Goal: Information Seeking & Learning: Find specific fact

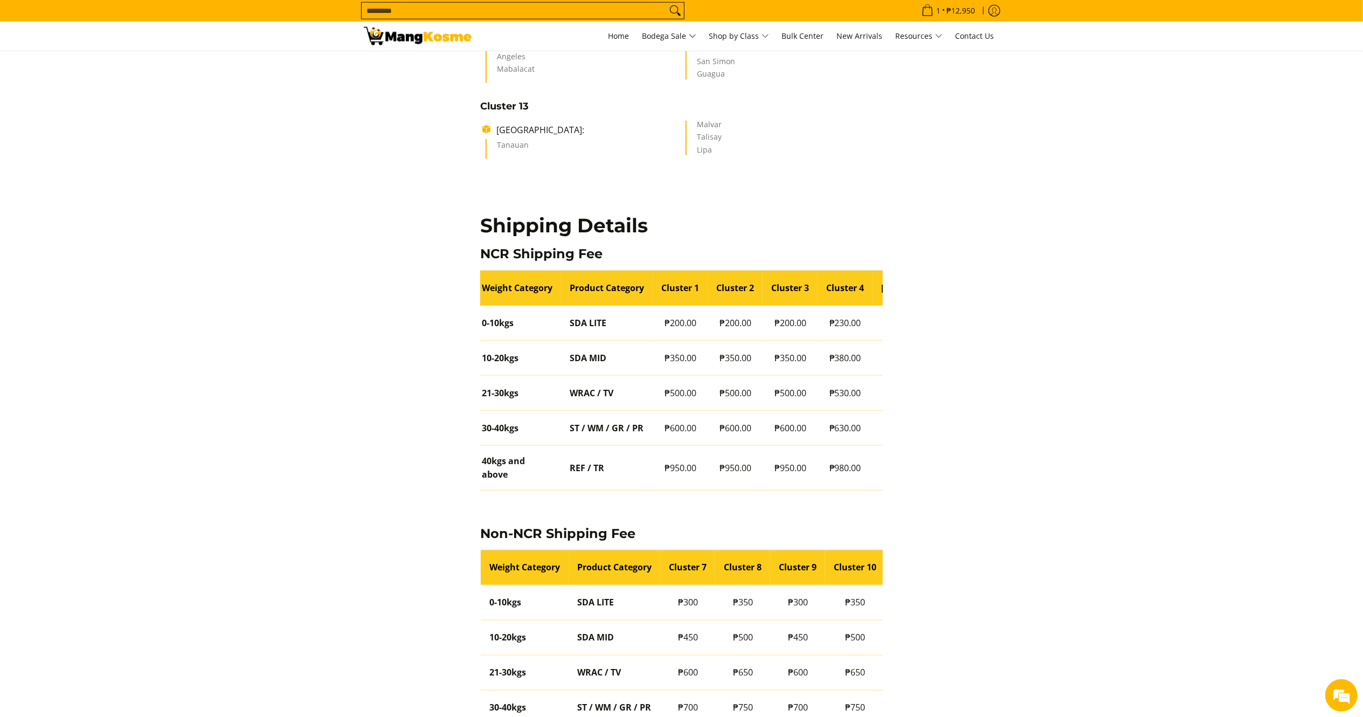
scroll to position [0, 110]
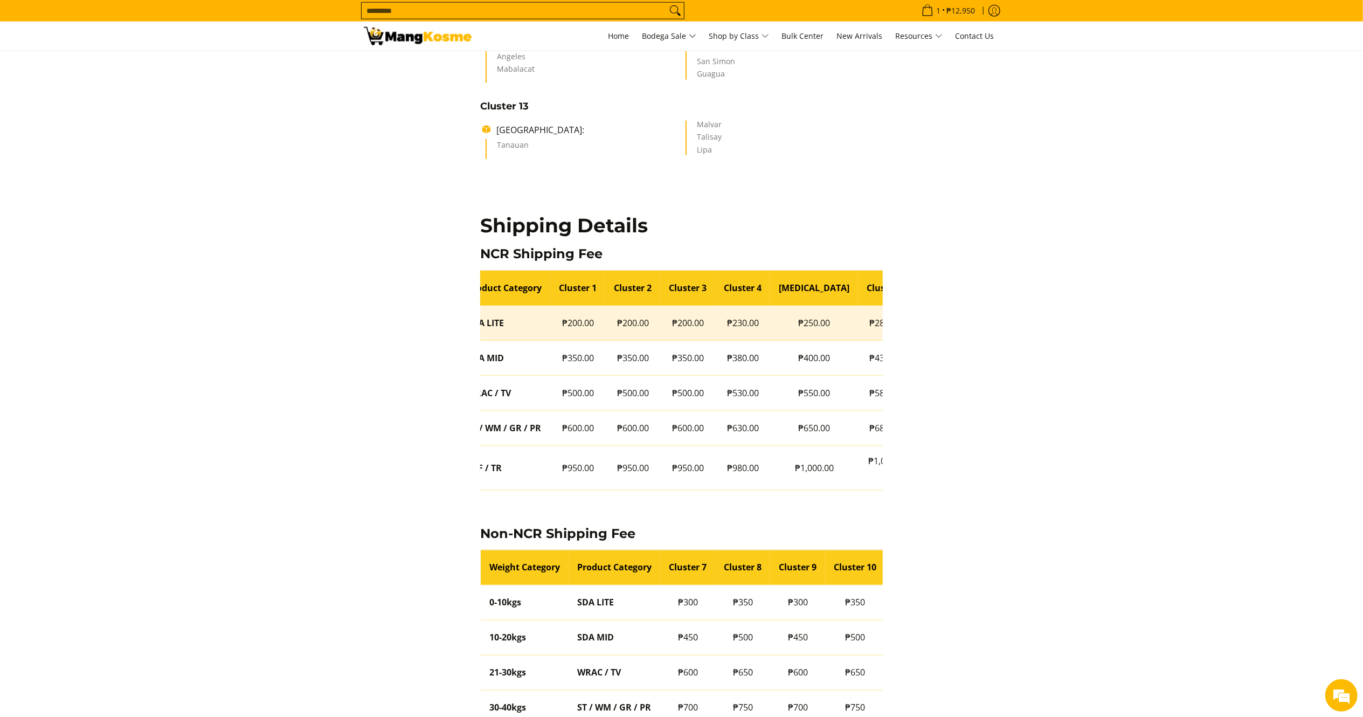
click at [863, 319] on td "₱280.00" at bounding box center [885, 323] width 55 height 35
click at [865, 320] on td "₱280.00" at bounding box center [885, 323] width 55 height 35
copy tbody "₱280.00"
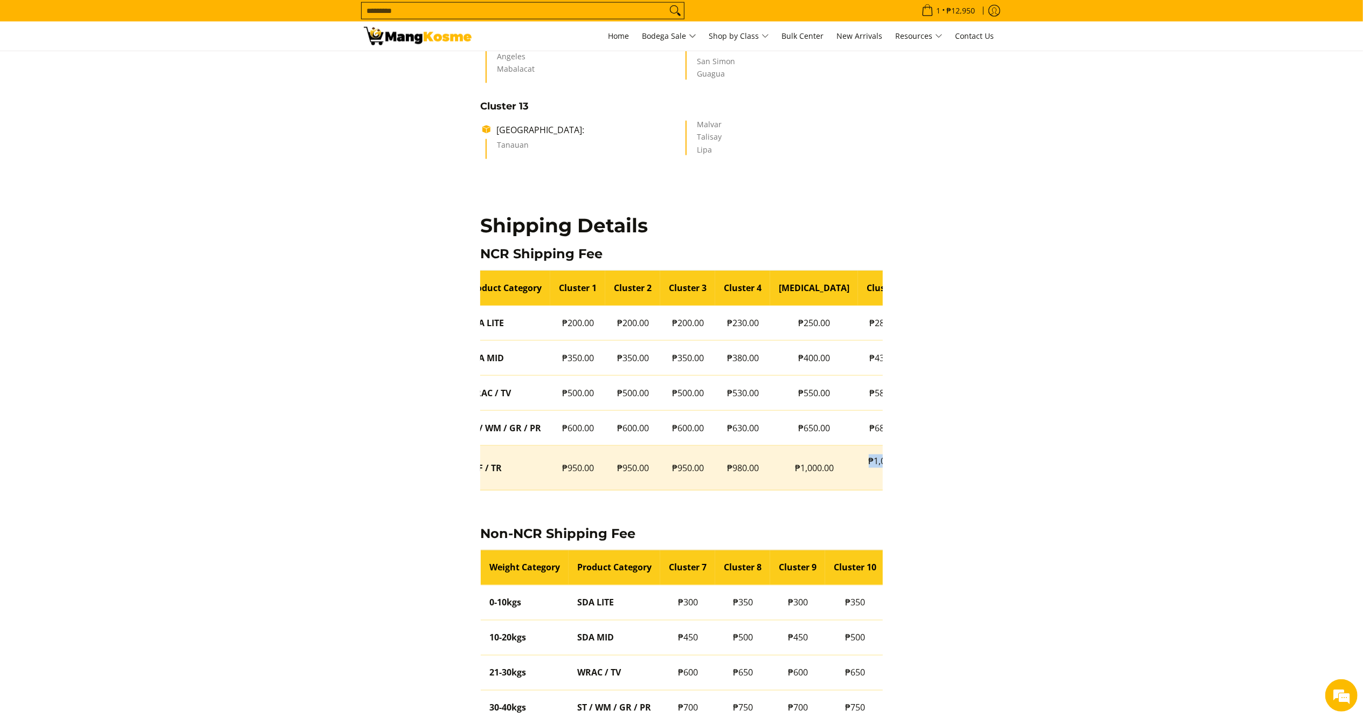
drag, startPoint x: 836, startPoint y: 463, endPoint x: 868, endPoint y: 469, distance: 31.9
click at [868, 469] on td "₱1,030.00" at bounding box center [885, 468] width 55 height 45
copy td "₱1,030."
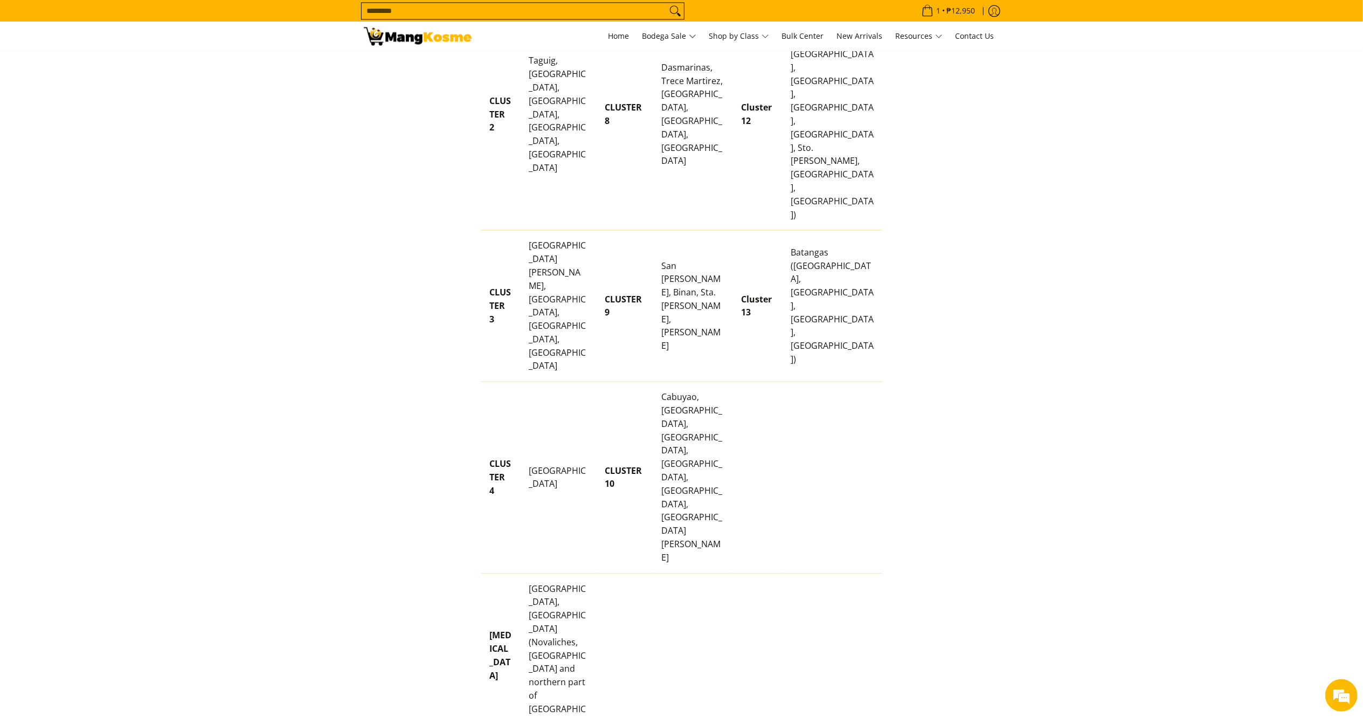
scroll to position [2338, 0]
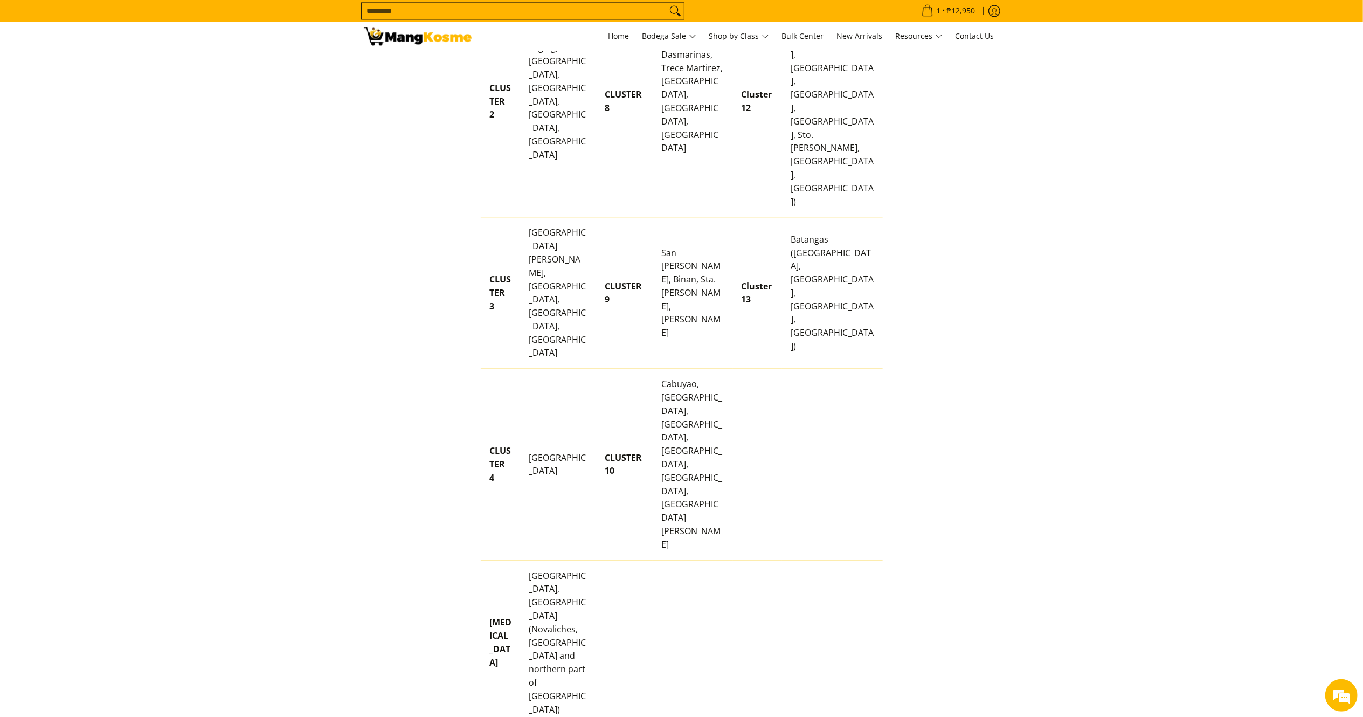
copy p "NOTE: Total shipping fee may vary (lower or higher) depending on the weight of …"
